Goal: Obtain resource: Obtain resource

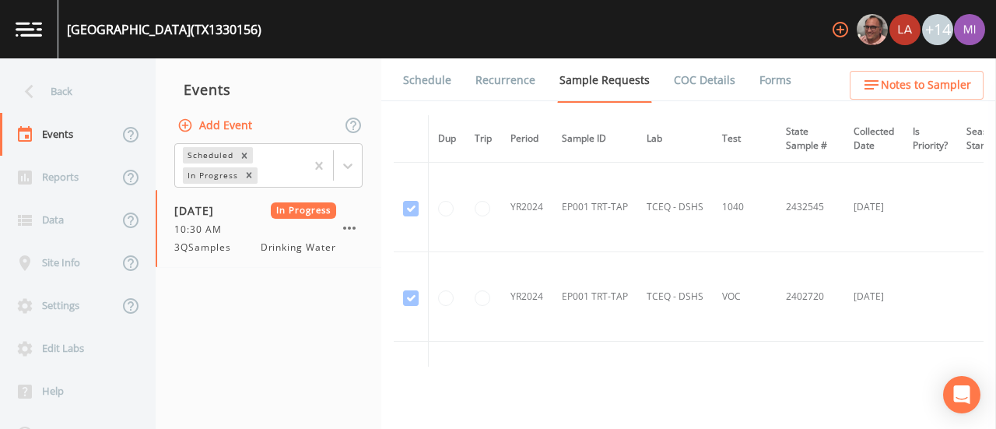
click at [768, 81] on link "Forms" at bounding box center [775, 80] width 37 height 44
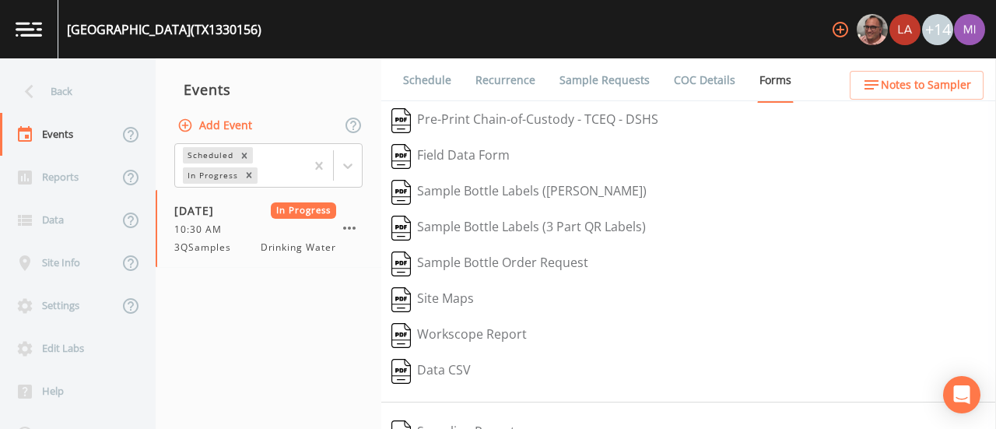
click at [600, 117] on button "Pre-Print Chain-of-Custody - TCEQ - DSHS" at bounding box center [524, 121] width 287 height 36
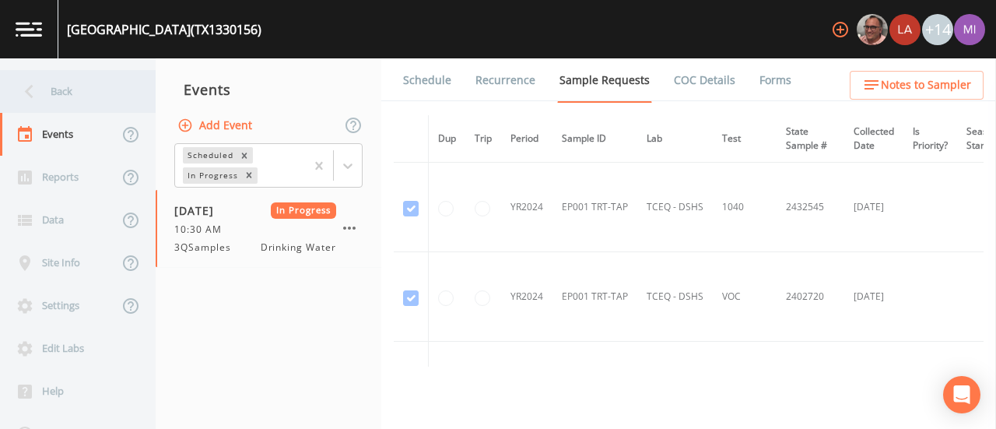
click at [69, 88] on div "Back" at bounding box center [70, 91] width 140 height 43
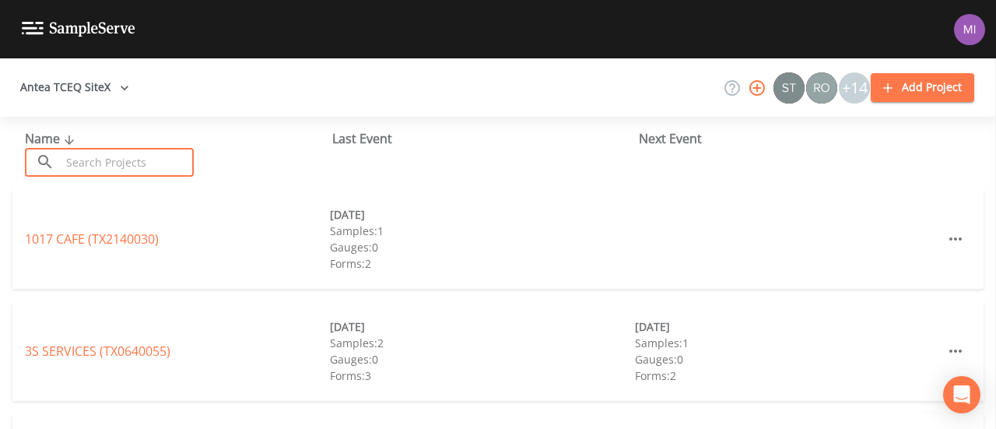
click at [109, 160] on input "text" at bounding box center [127, 162] width 133 height 29
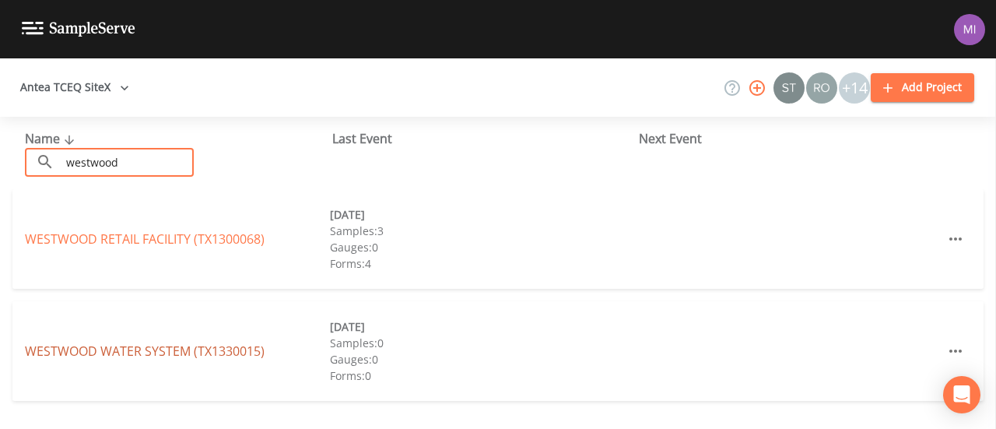
type input "westwood"
click at [221, 357] on link "WESTWOOD WATER SYSTEM (TX1330015)" at bounding box center [145, 350] width 240 height 17
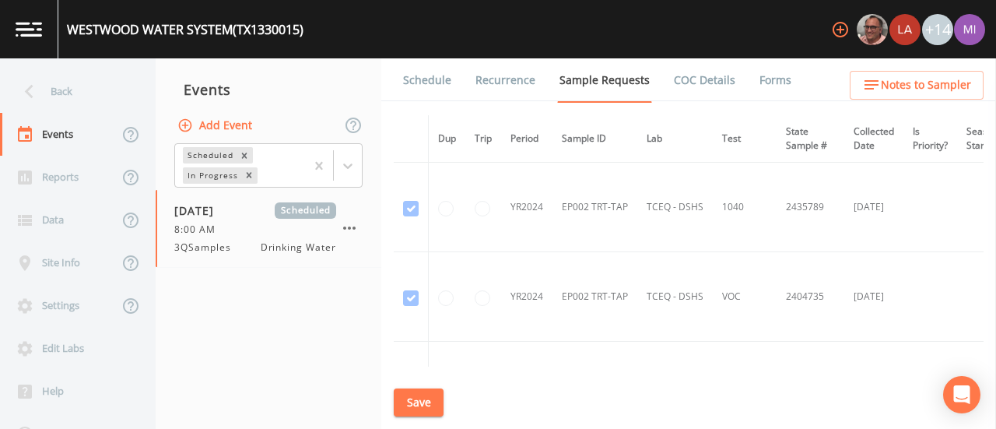
click at [770, 79] on link "Forms" at bounding box center [775, 80] width 37 height 44
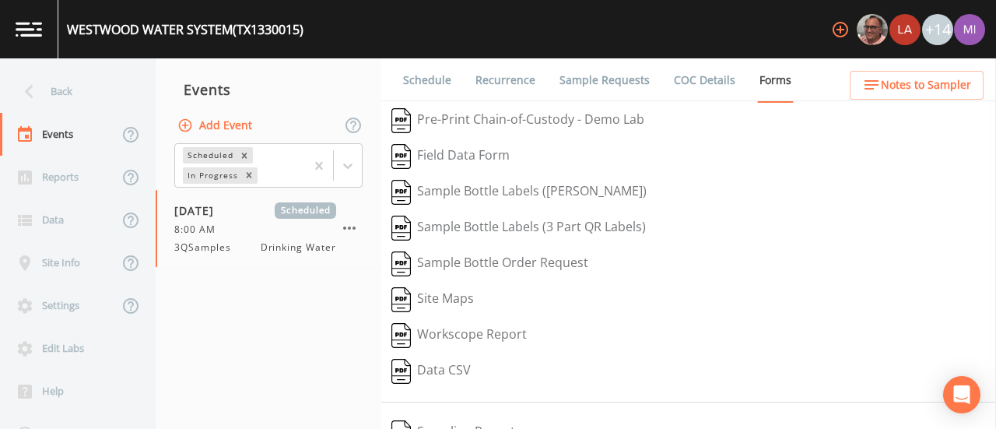
click at [524, 114] on button "Pre-Print Chain-of-Custody - Demo Lab" at bounding box center [517, 121] width 273 height 36
drag, startPoint x: 995, startPoint y: 209, endPoint x: 995, endPoint y: 270, distance: 61.5
click at [995, 270] on aside at bounding box center [995, 243] width 1 height 370
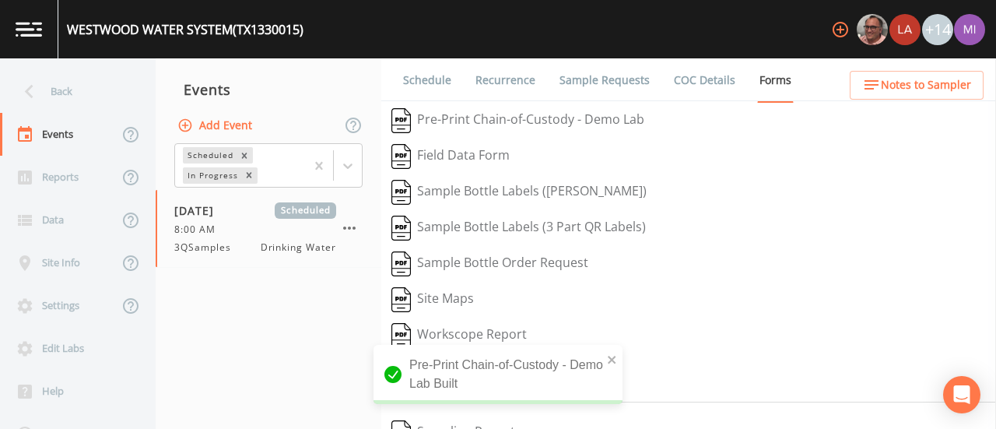
click at [478, 154] on button "Field Data Form" at bounding box center [450, 156] width 138 height 36
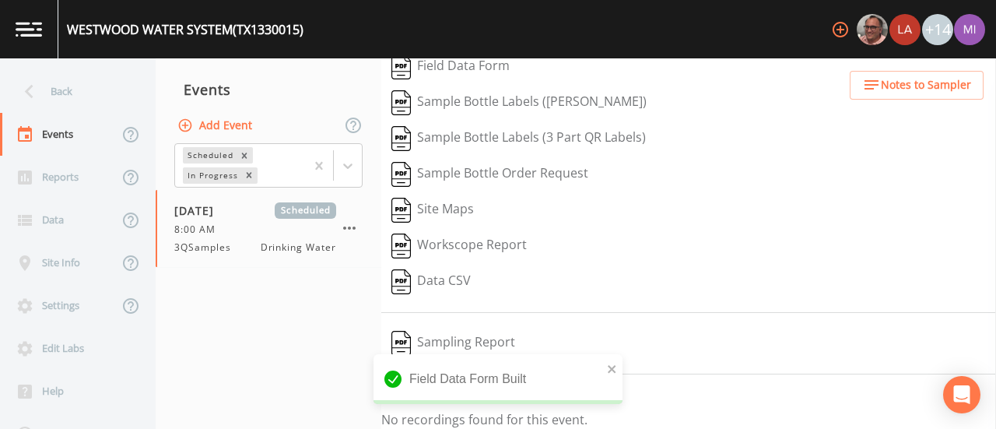
scroll to position [95, 0]
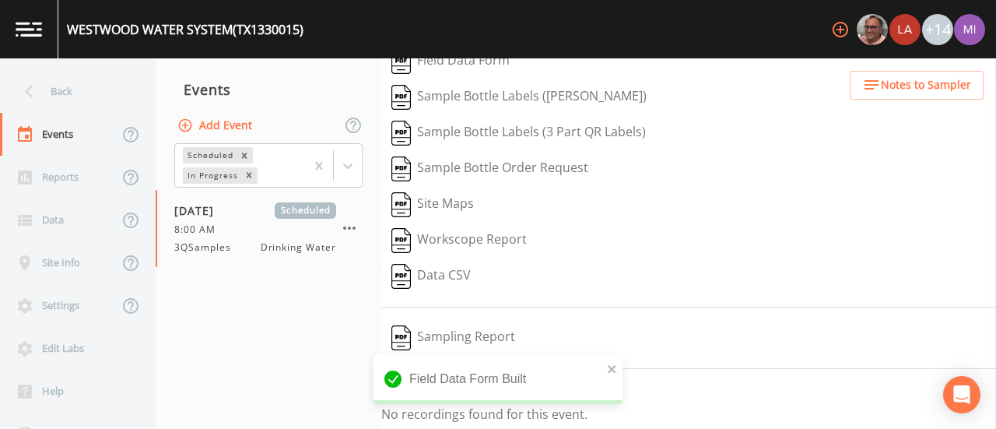
click at [442, 331] on button "Sampling Report" at bounding box center [453, 338] width 144 height 36
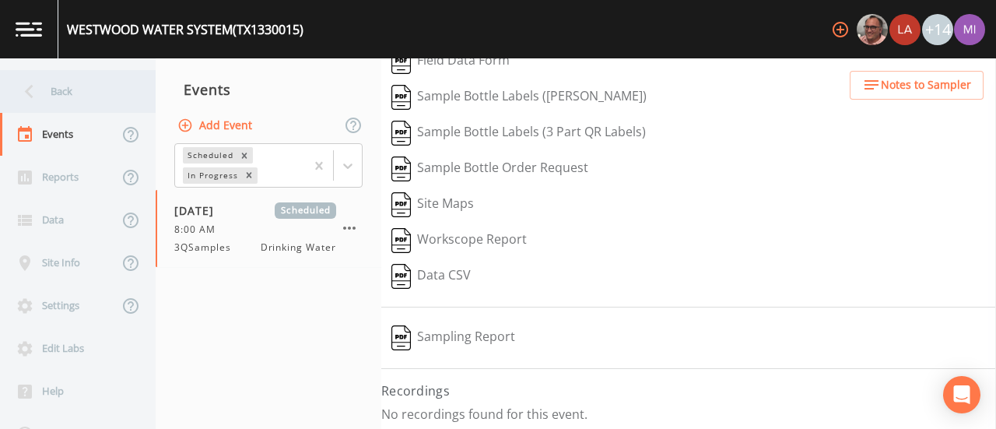
click at [23, 92] on icon at bounding box center [29, 91] width 27 height 27
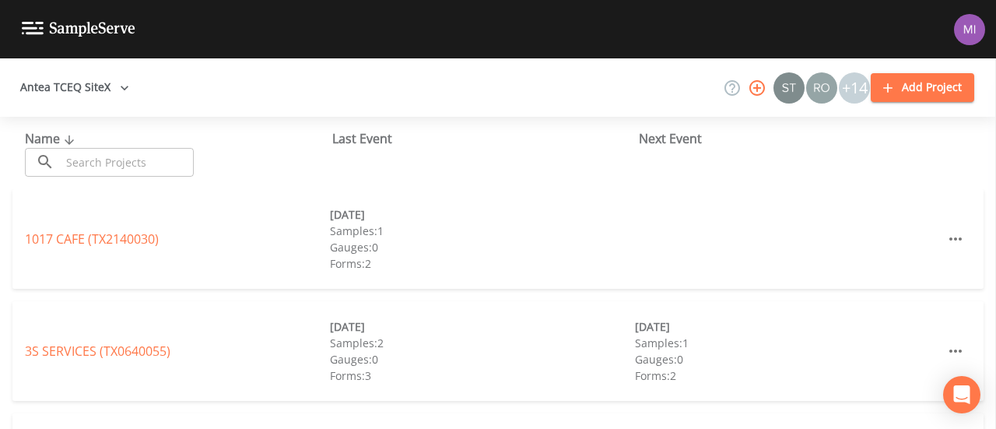
click at [383, 145] on div "Last Event" at bounding box center [485, 138] width 307 height 19
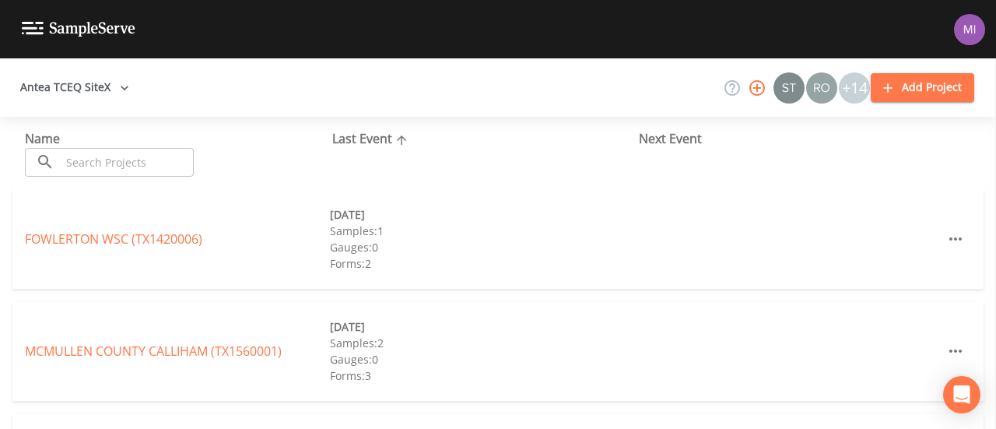
drag, startPoint x: 995, startPoint y: 173, endPoint x: 994, endPoint y: 337, distance: 164.2
click at [994, 337] on div "Antea TCEQ SiteX +14 Add Project Name ​ ​ Last Event Next Event [GEOGRAPHIC_DAT…" at bounding box center [498, 243] width 996 height 370
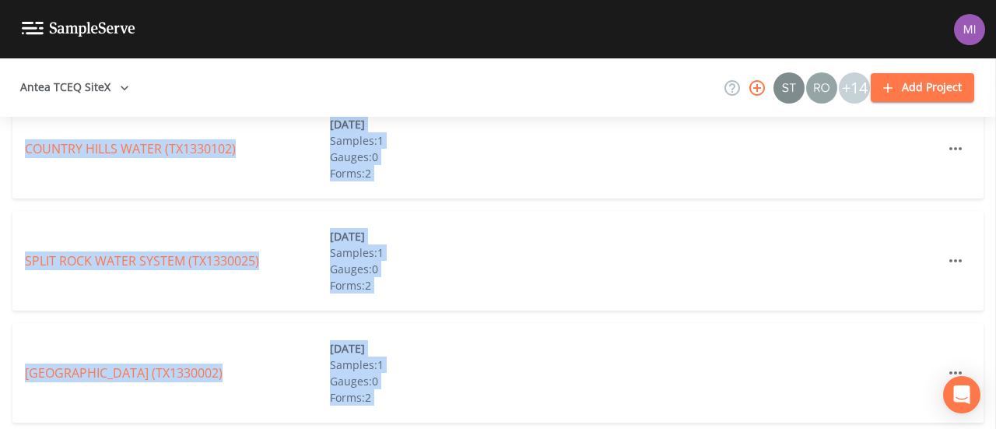
scroll to position [3207, 0]
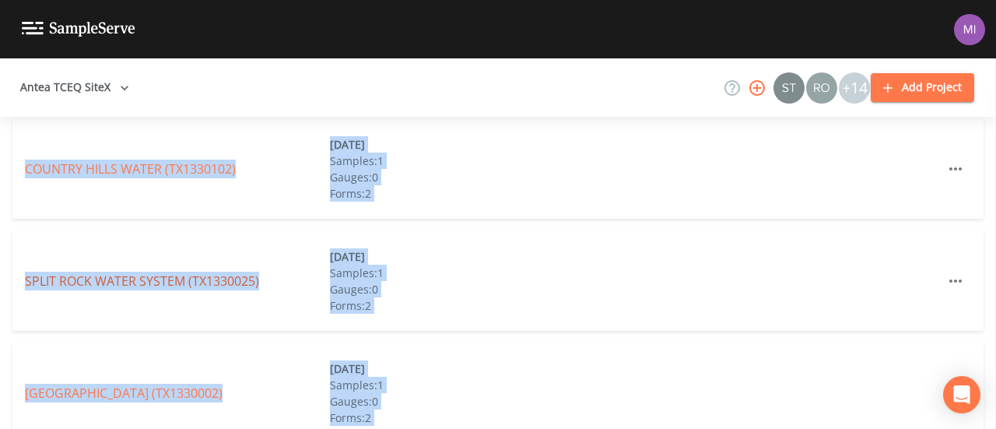
click at [180, 275] on link "SPLIT ROCK WATER SYSTEM (TX1330025)" at bounding box center [142, 280] width 234 height 17
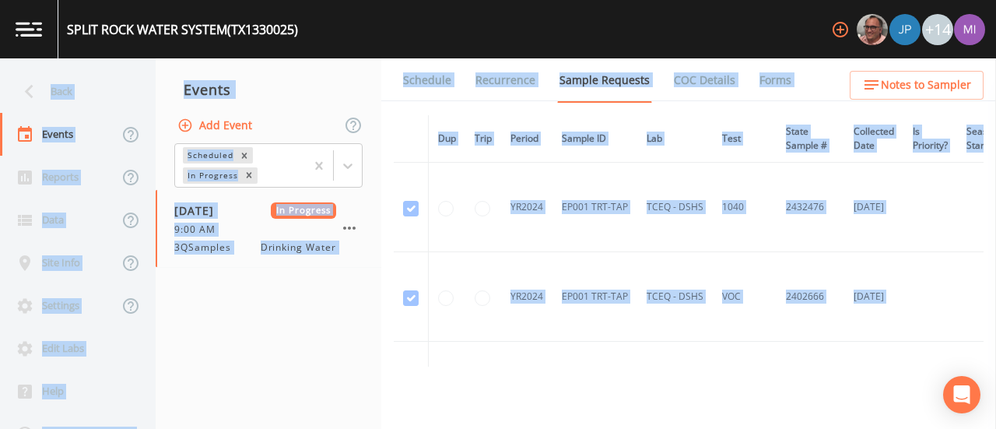
click at [772, 80] on link "Forms" at bounding box center [775, 80] width 37 height 44
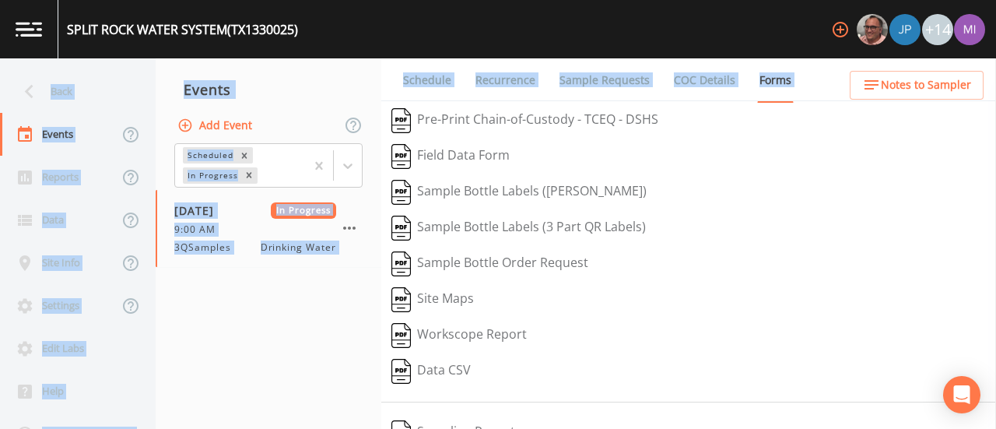
click at [633, 119] on button "Pre-Print Chain-of-Custody - TCEQ - DSHS" at bounding box center [524, 121] width 287 height 36
